Goal: Navigation & Orientation: Find specific page/section

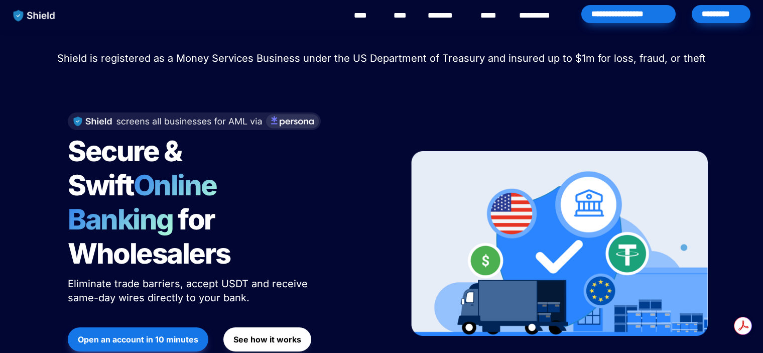
click at [404, 19] on link "****" at bounding box center [401, 16] width 17 height 12
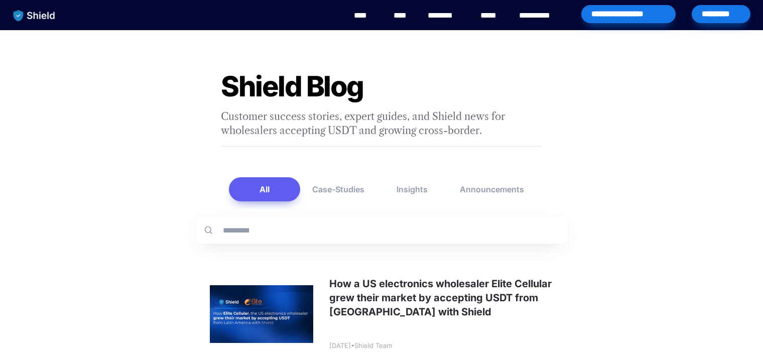
click at [361, 16] on link "****" at bounding box center [365, 16] width 23 height 12
